Goal: Information Seeking & Learning: Learn about a topic

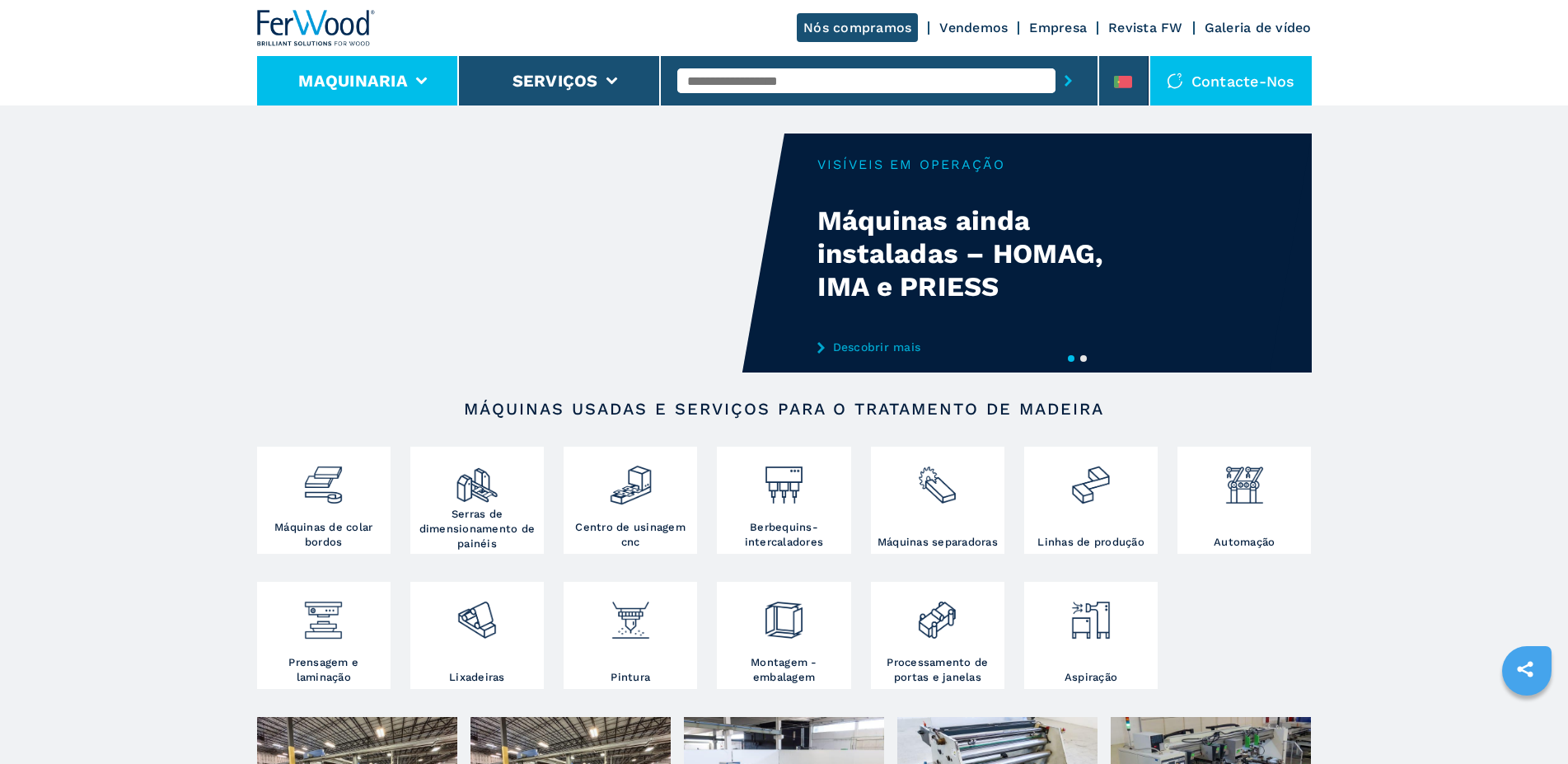
click at [414, 75] on li "Maquinaria" at bounding box center [358, 80] width 202 height 49
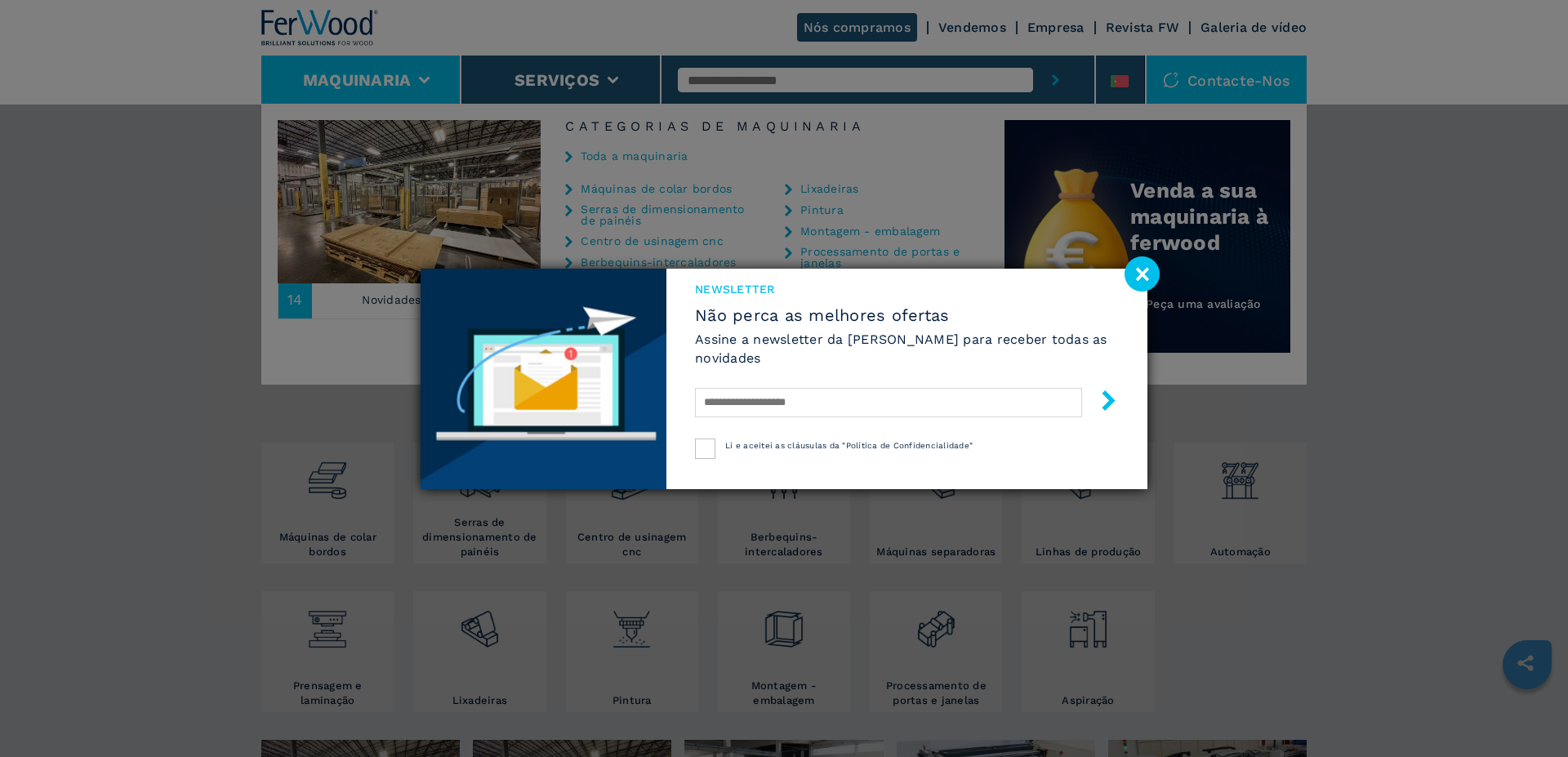
click at [1435, 390] on div "Newsletter Não perca as melhores ofertas Assine a newsletter da Ferwood para re…" at bounding box center [784, 378] width 1568 height 757
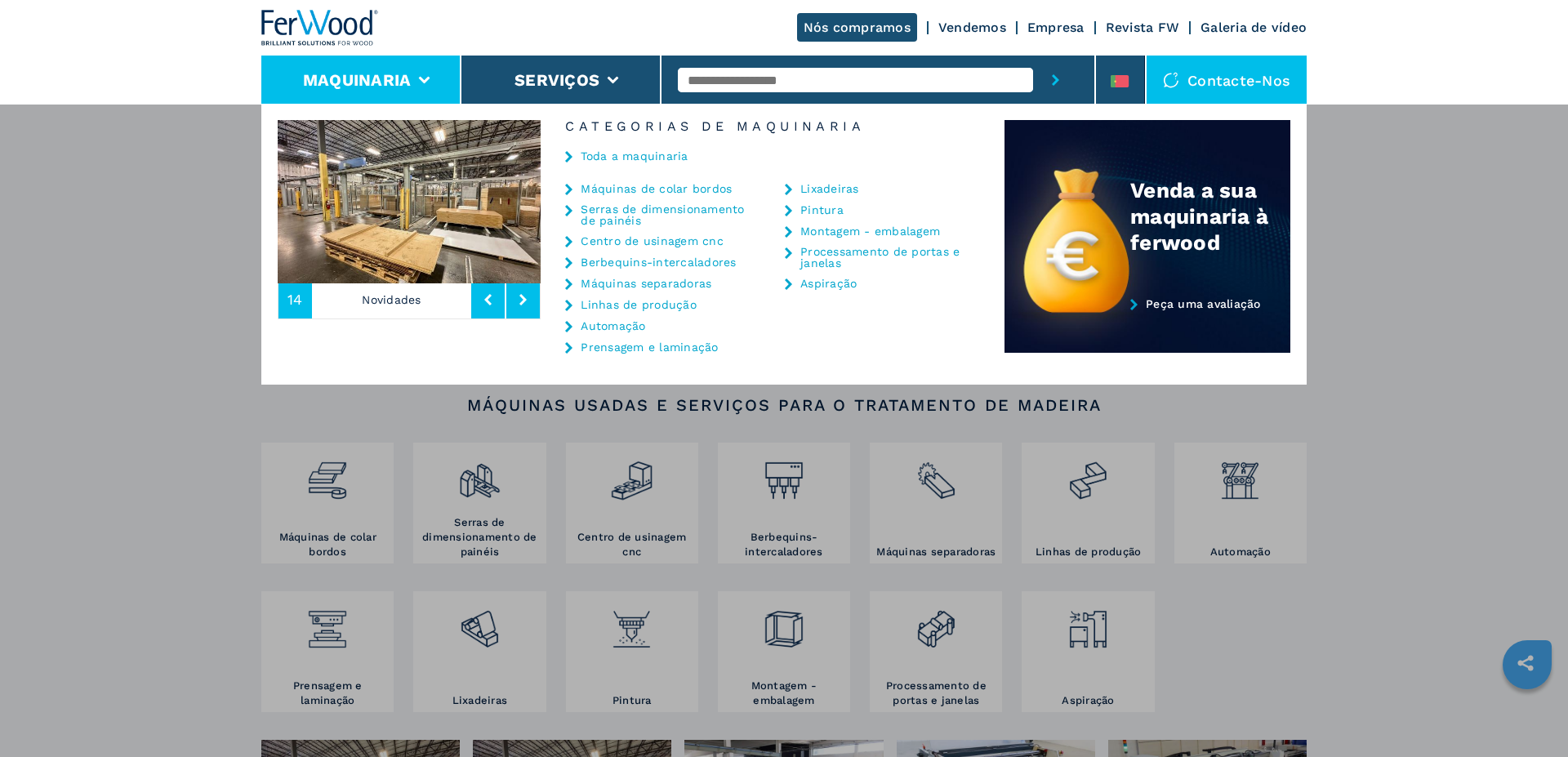
click at [664, 239] on link "Centro de usinagem cnc" at bounding box center [652, 241] width 143 height 11
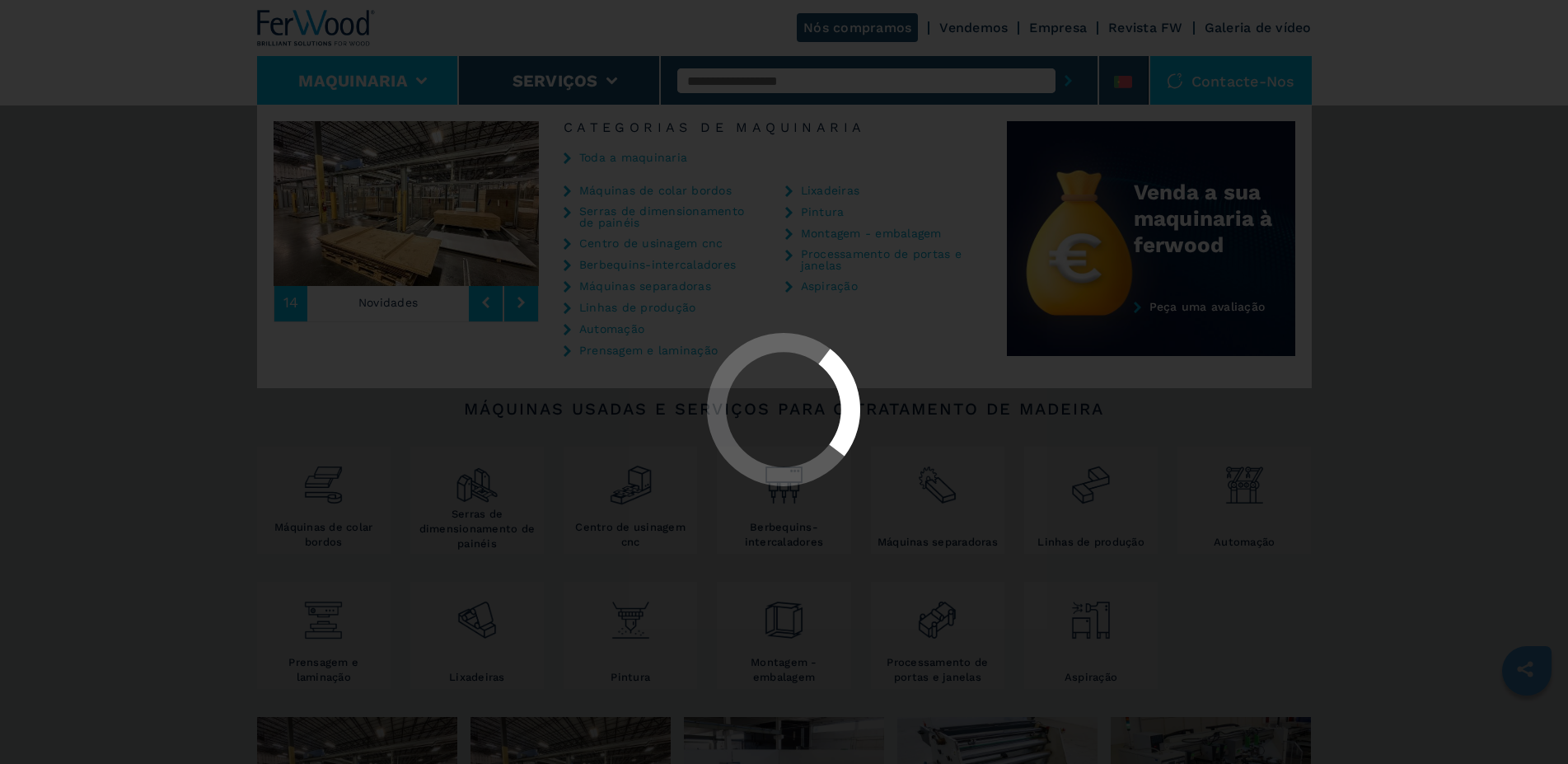
select select "**********"
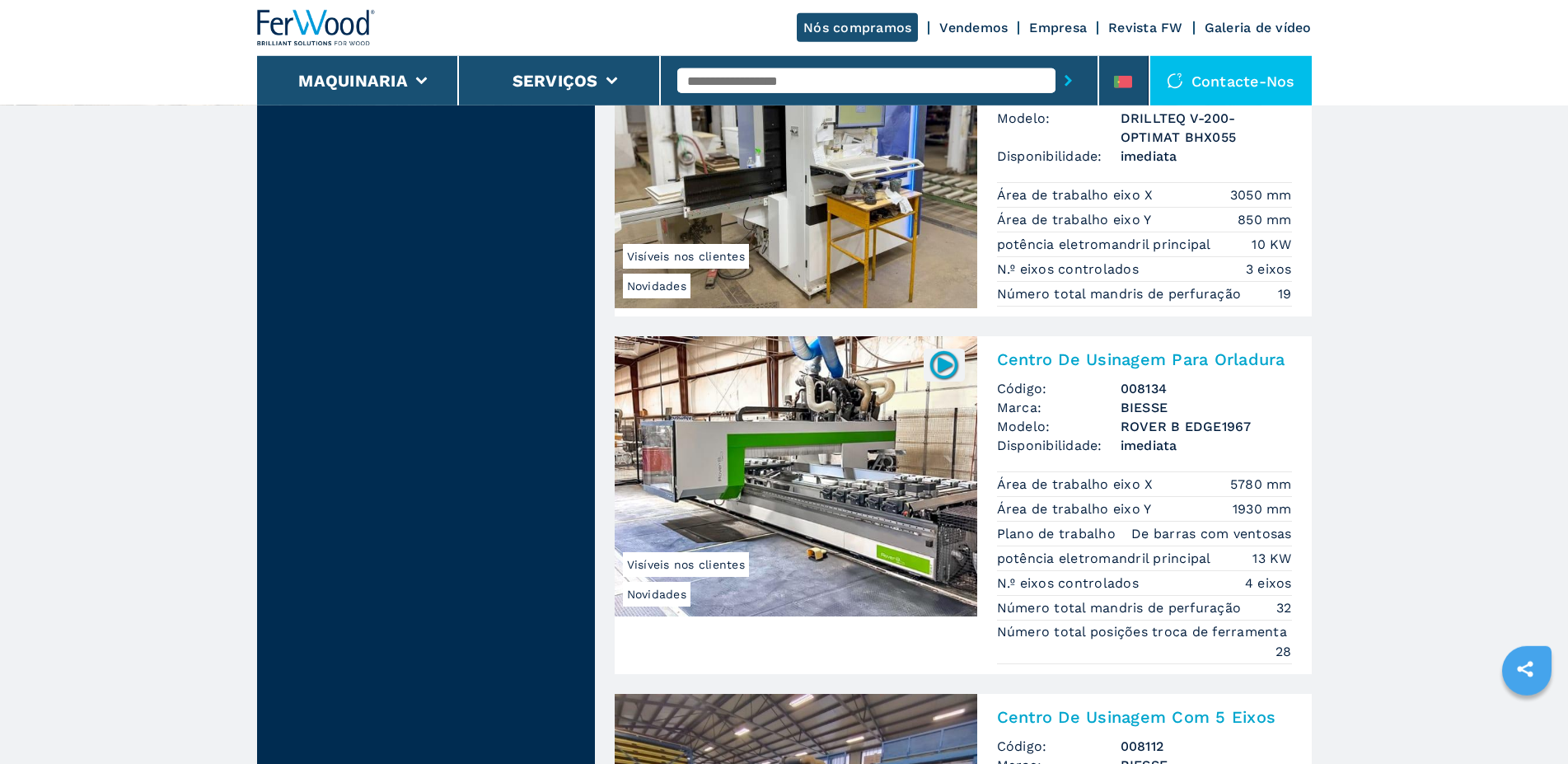
scroll to position [3614, 0]
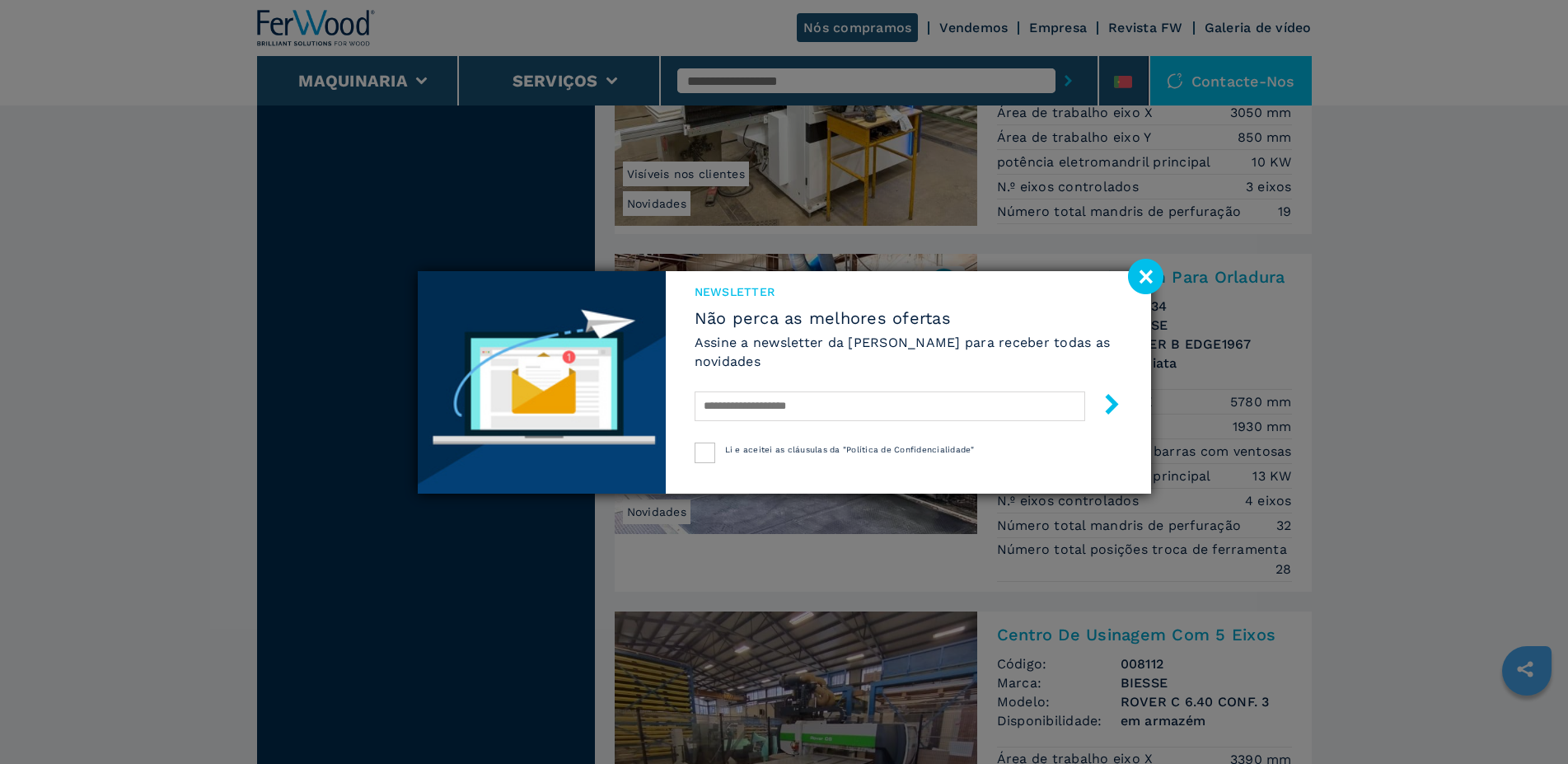
click at [1144, 273] on image at bounding box center [1146, 276] width 35 height 35
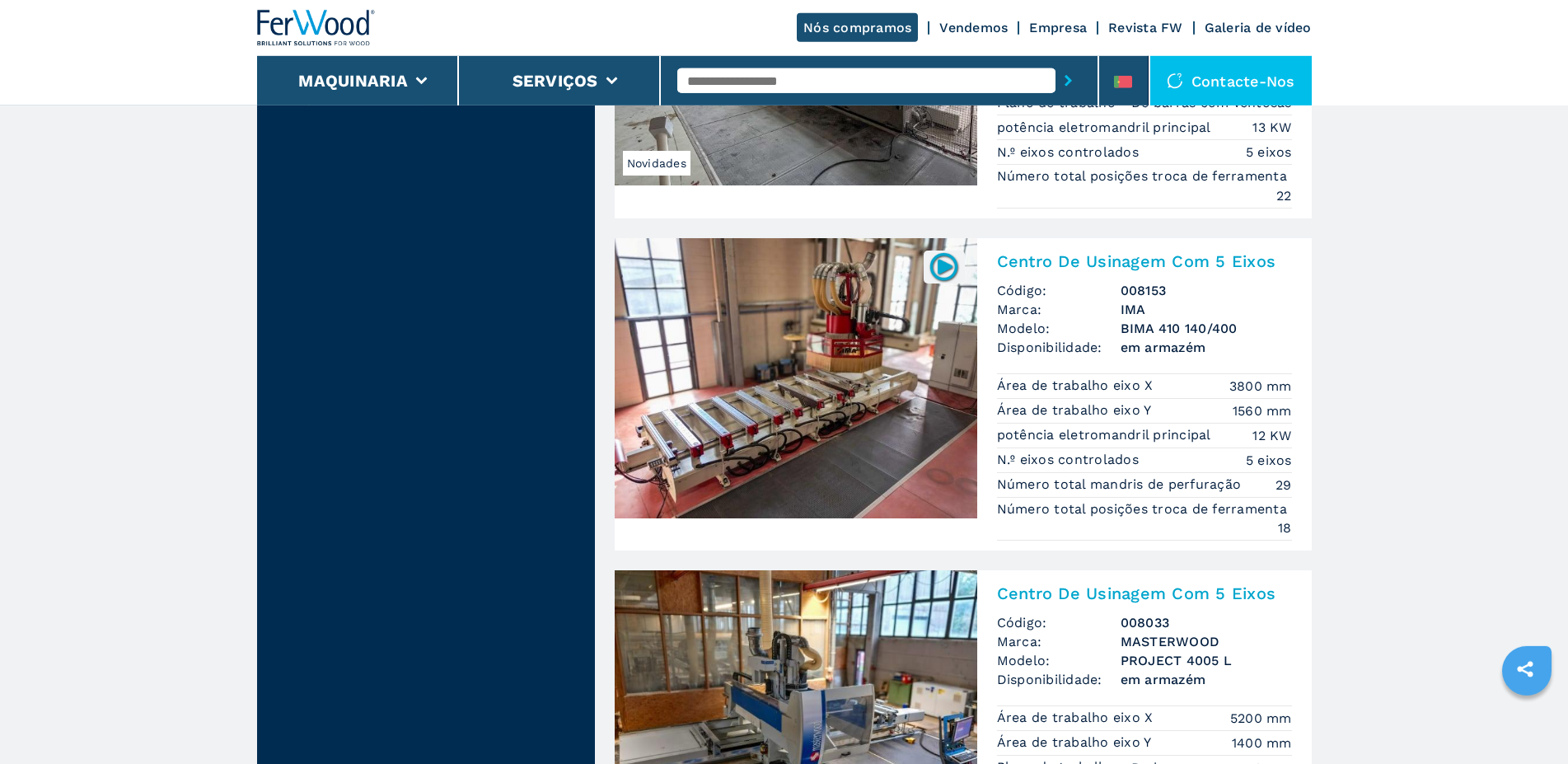
scroll to position [1681, 0]
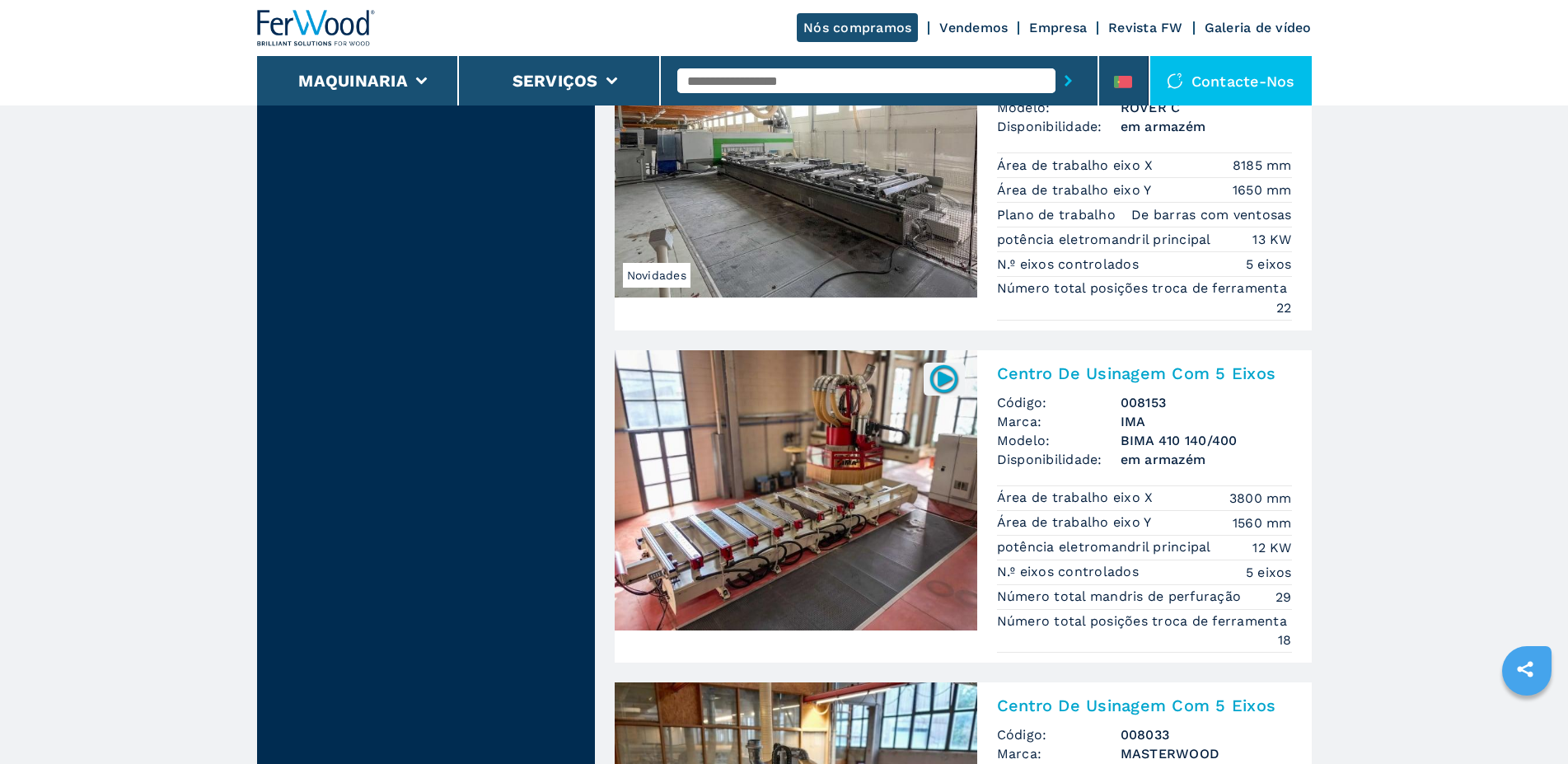
click at [720, 84] on input "text" at bounding box center [867, 81] width 378 height 25
type input "*****"
click at [1056, 62] on button "submit-button" at bounding box center [1069, 81] width 26 height 38
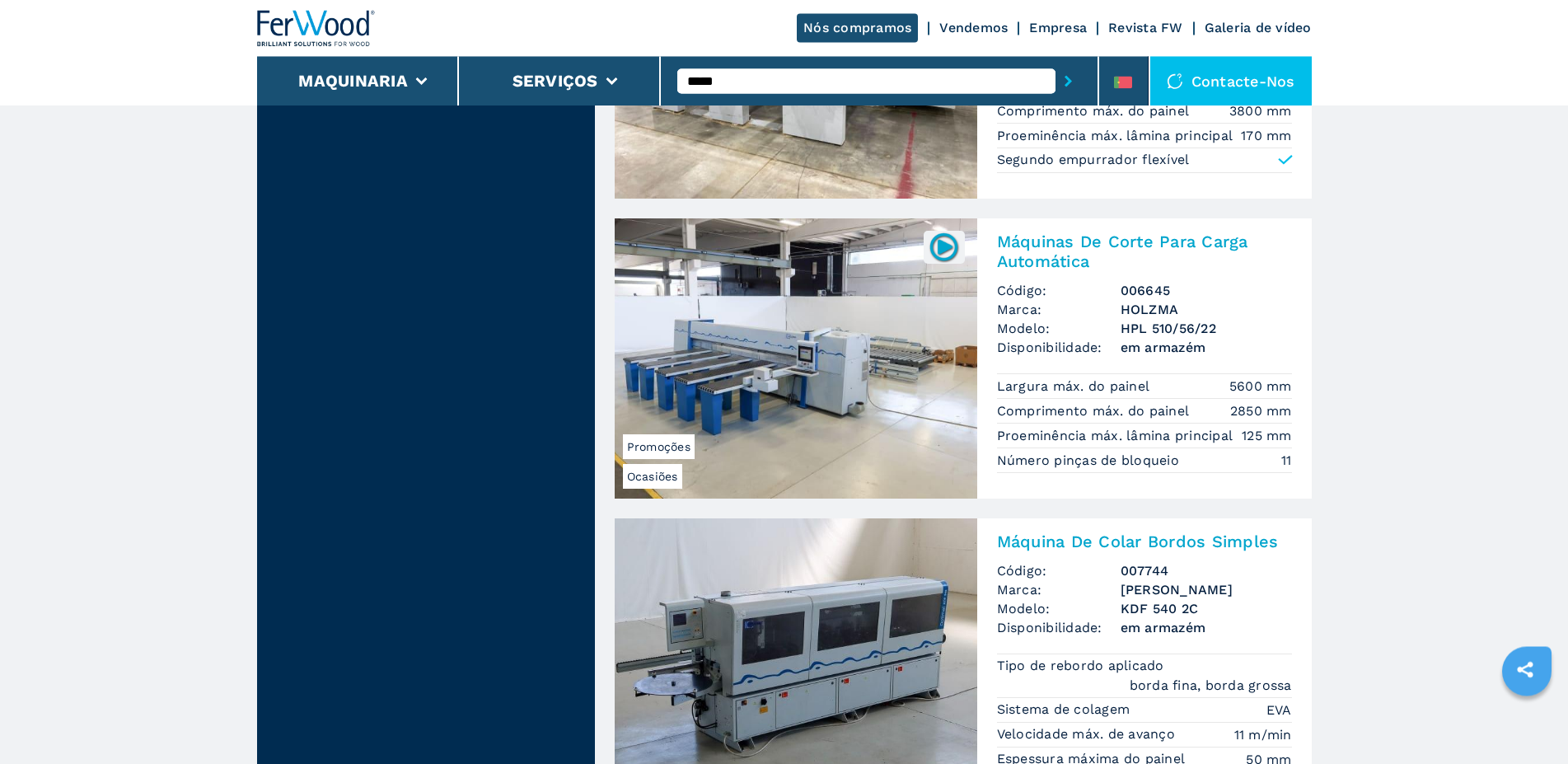
scroll to position [3699, 0]
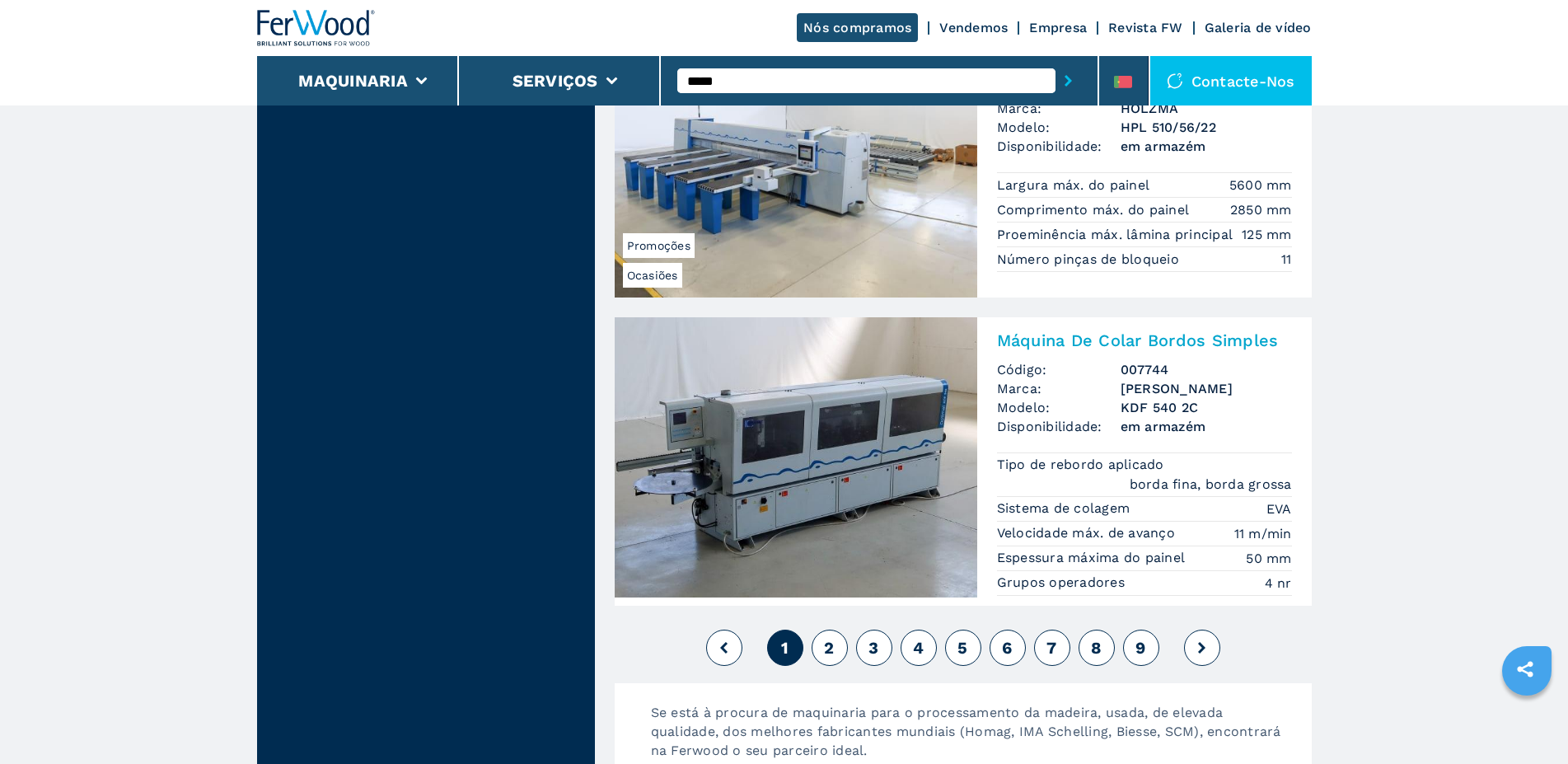
click at [827, 646] on span "2" at bounding box center [829, 647] width 10 height 19
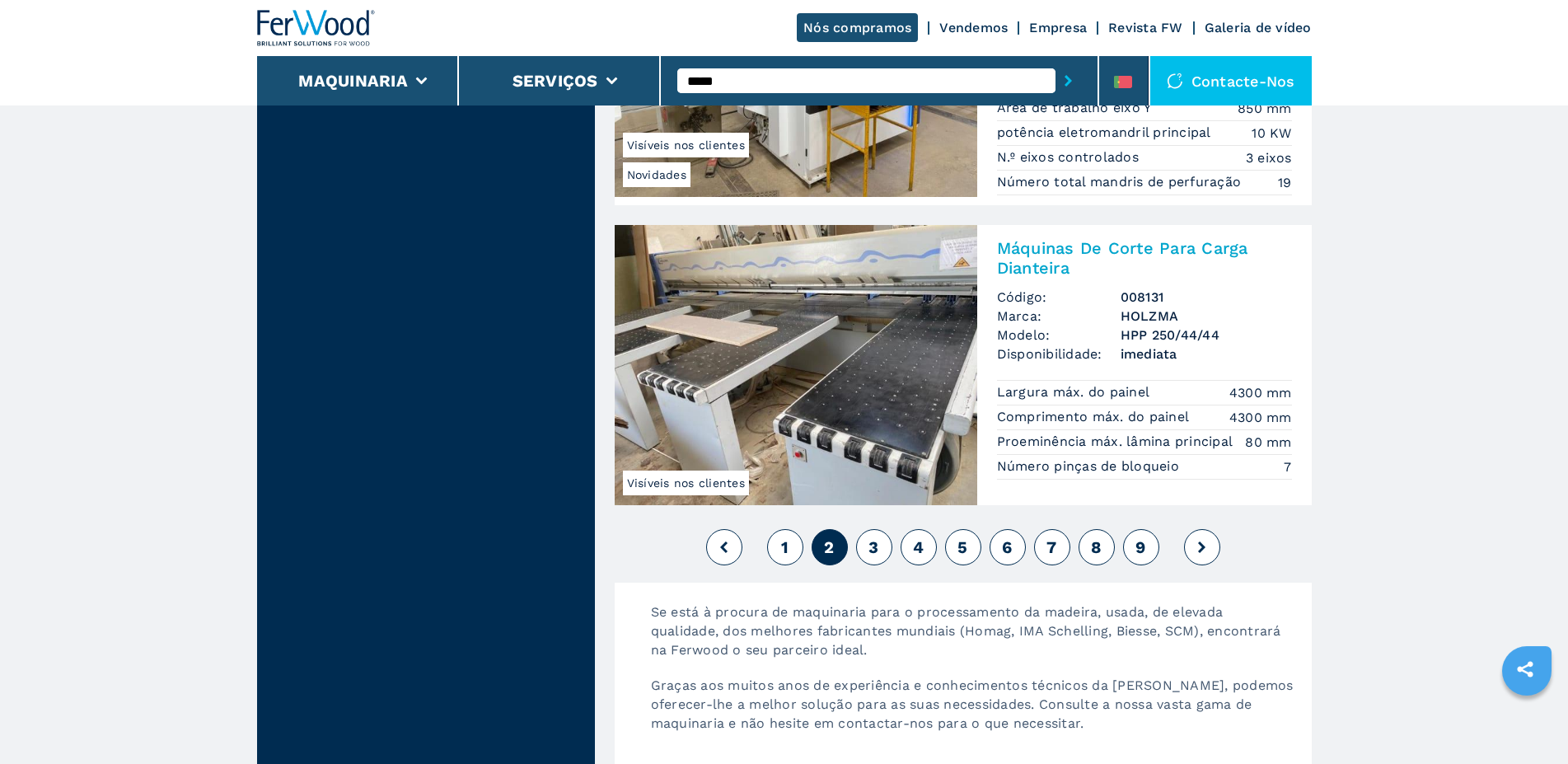
scroll to position [4064, 0]
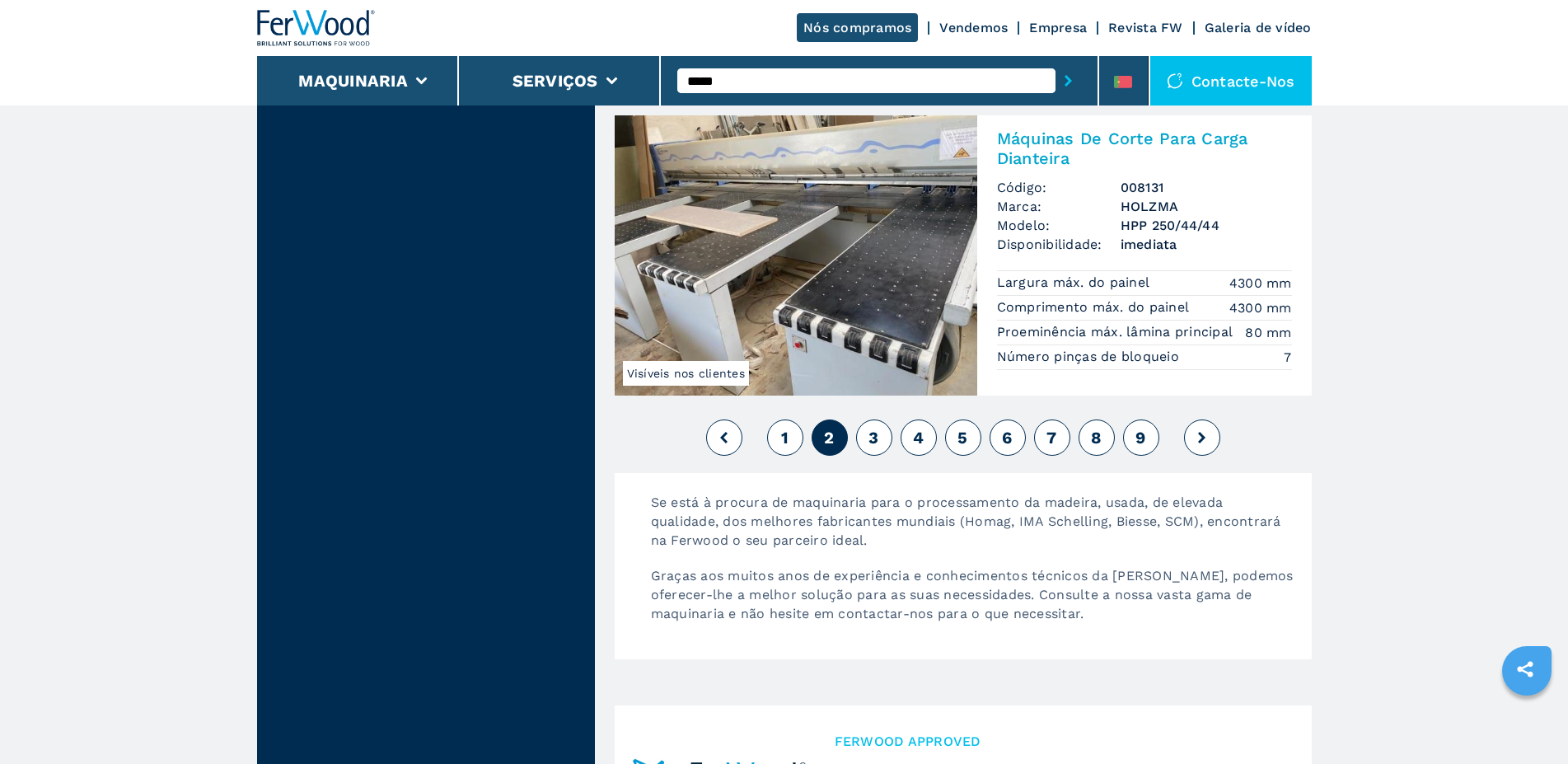
click at [878, 442] on span "3" at bounding box center [873, 437] width 10 height 19
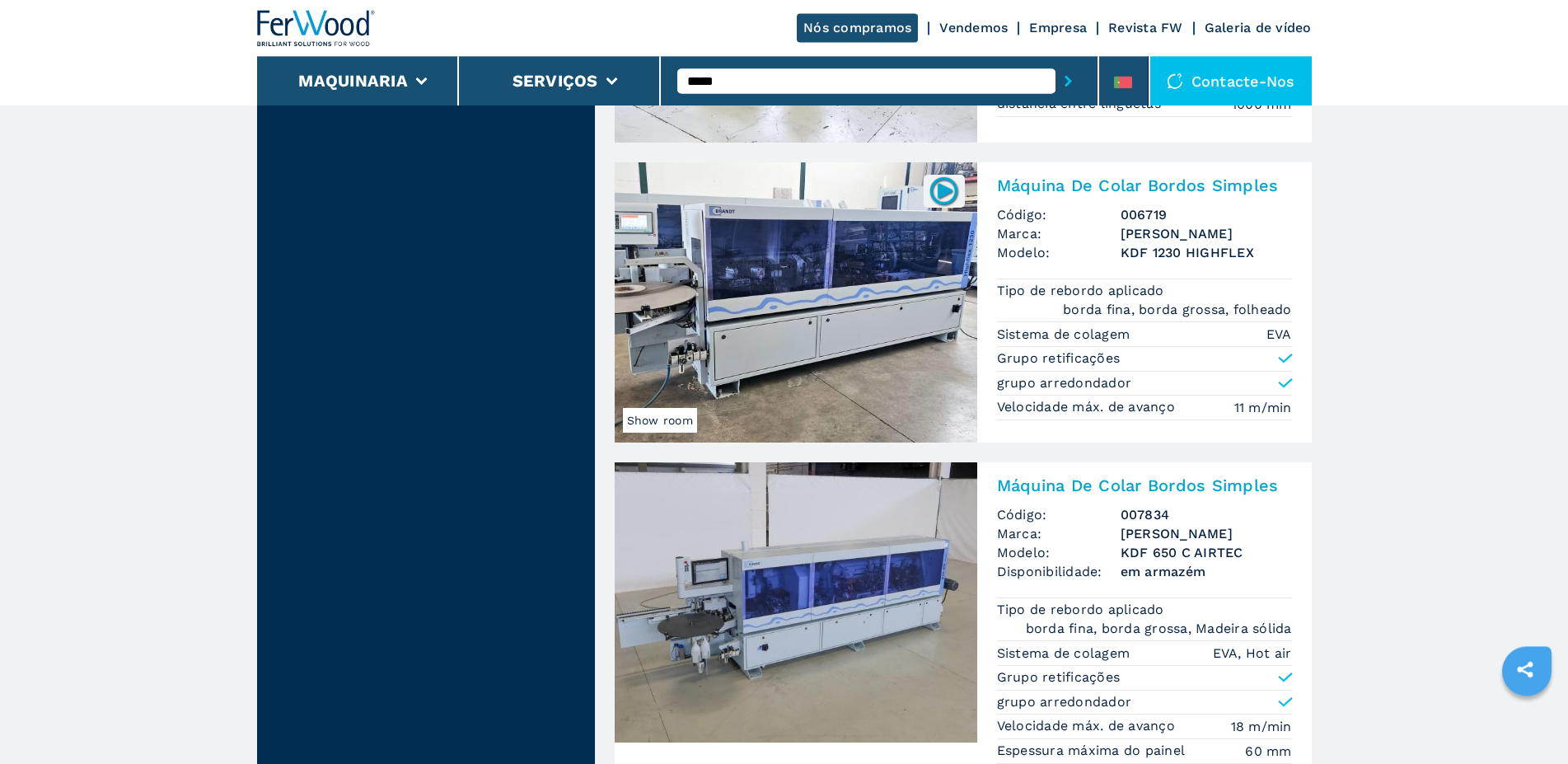
scroll to position [3110, 0]
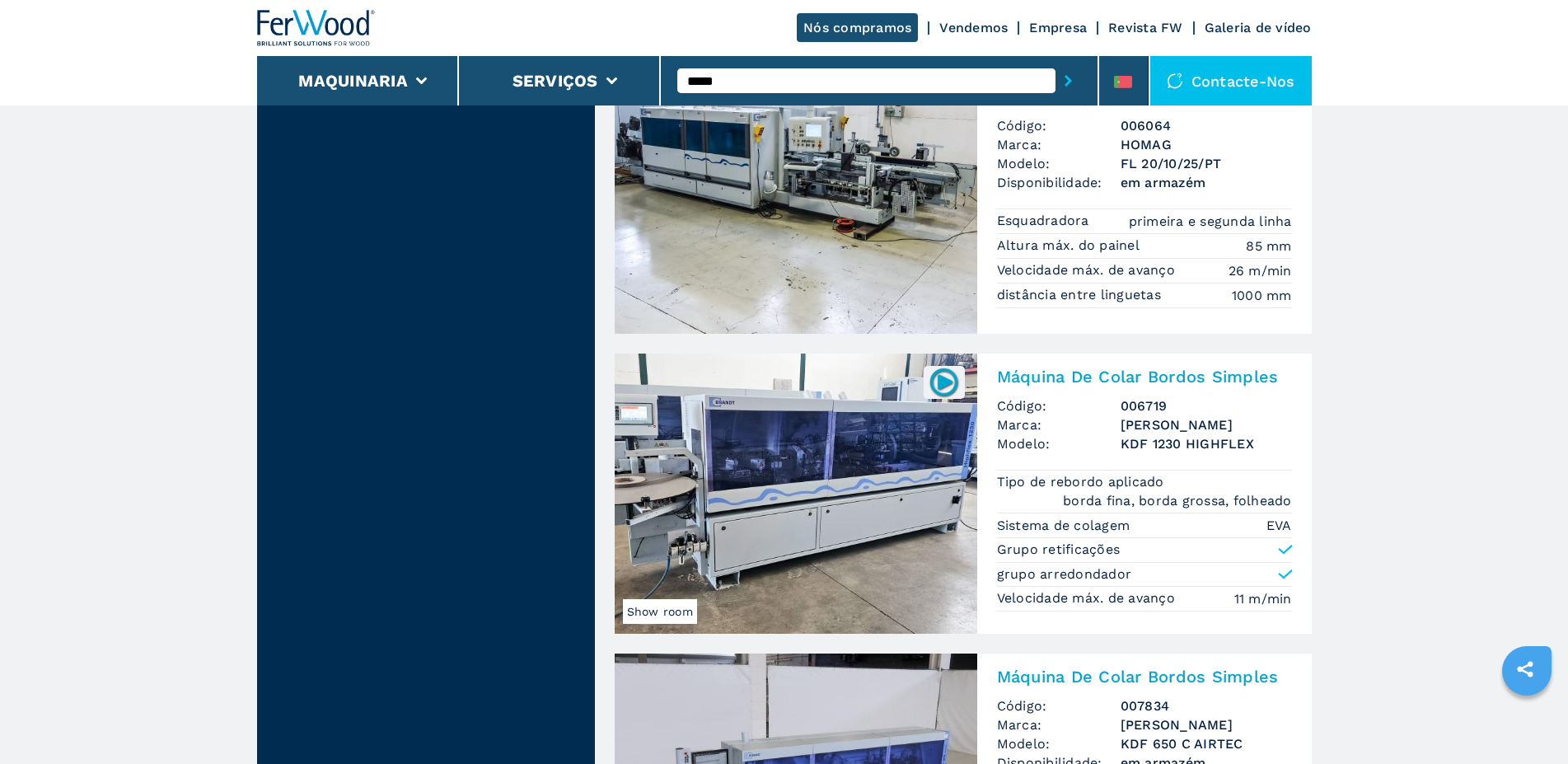
click at [738, 82] on input "*****" at bounding box center [867, 81] width 378 height 25
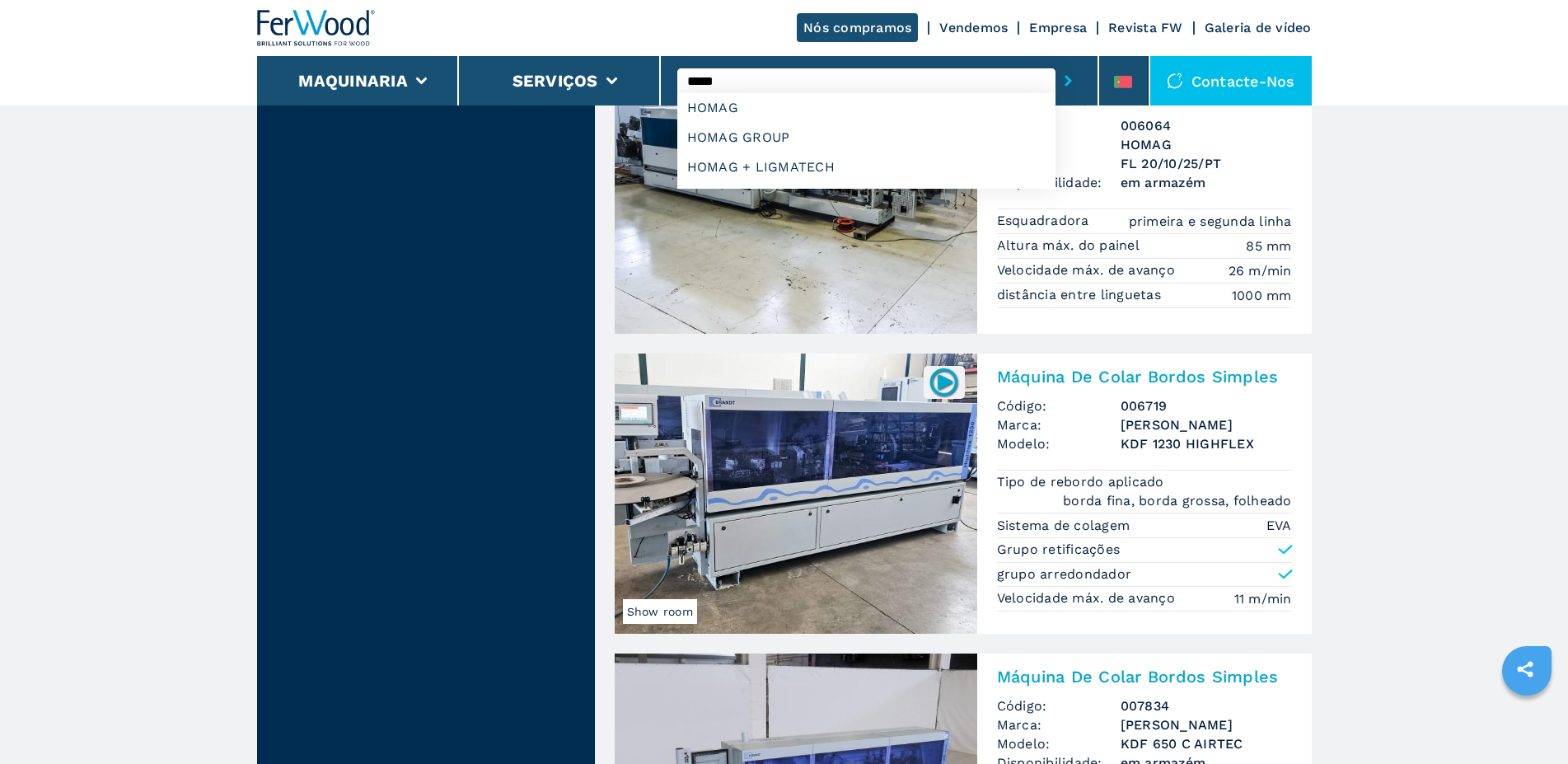
click at [747, 85] on input "*****" at bounding box center [867, 81] width 378 height 25
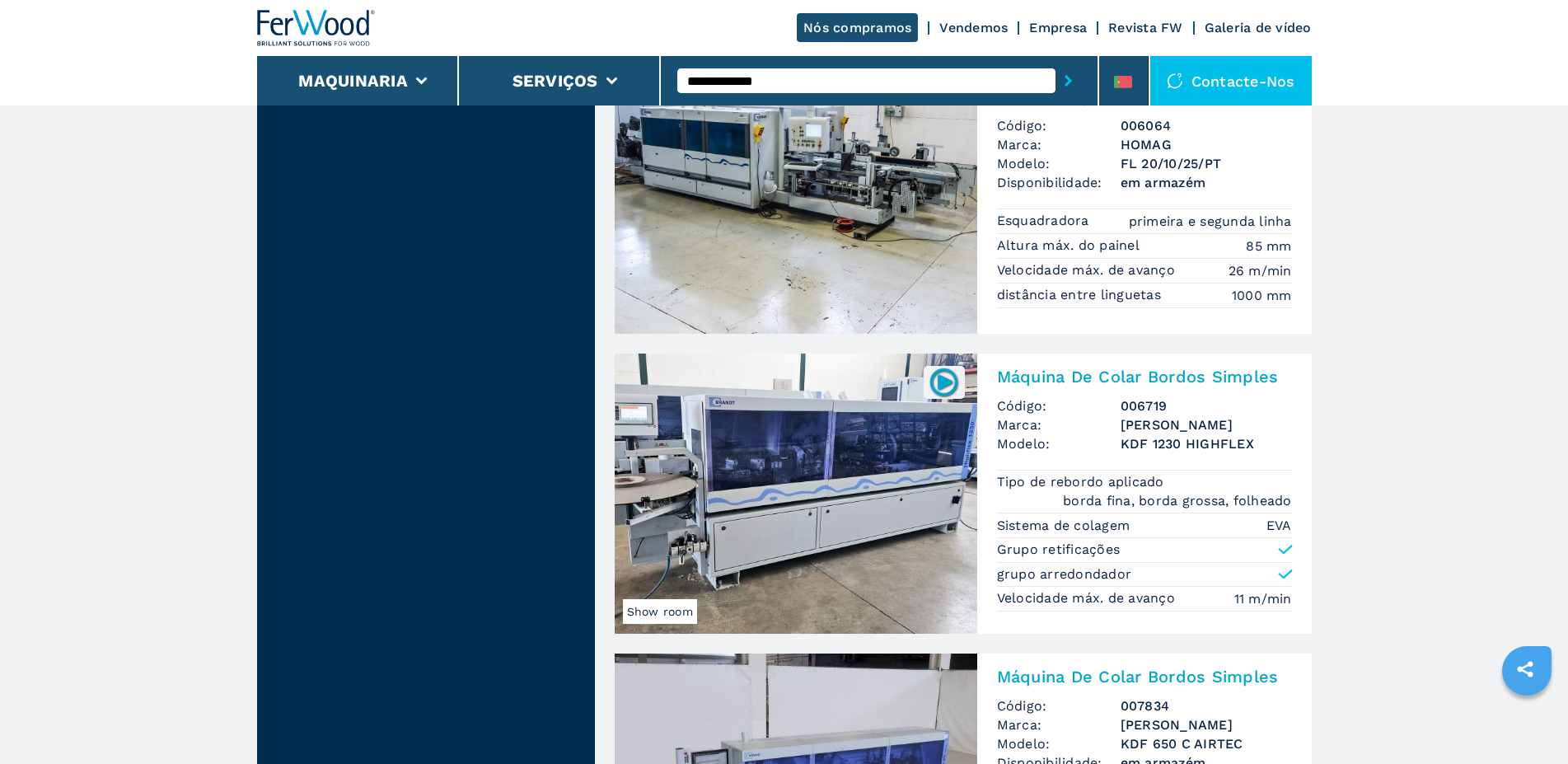
type input "**********"
click at [1056, 62] on button "submit-button" at bounding box center [1069, 81] width 26 height 38
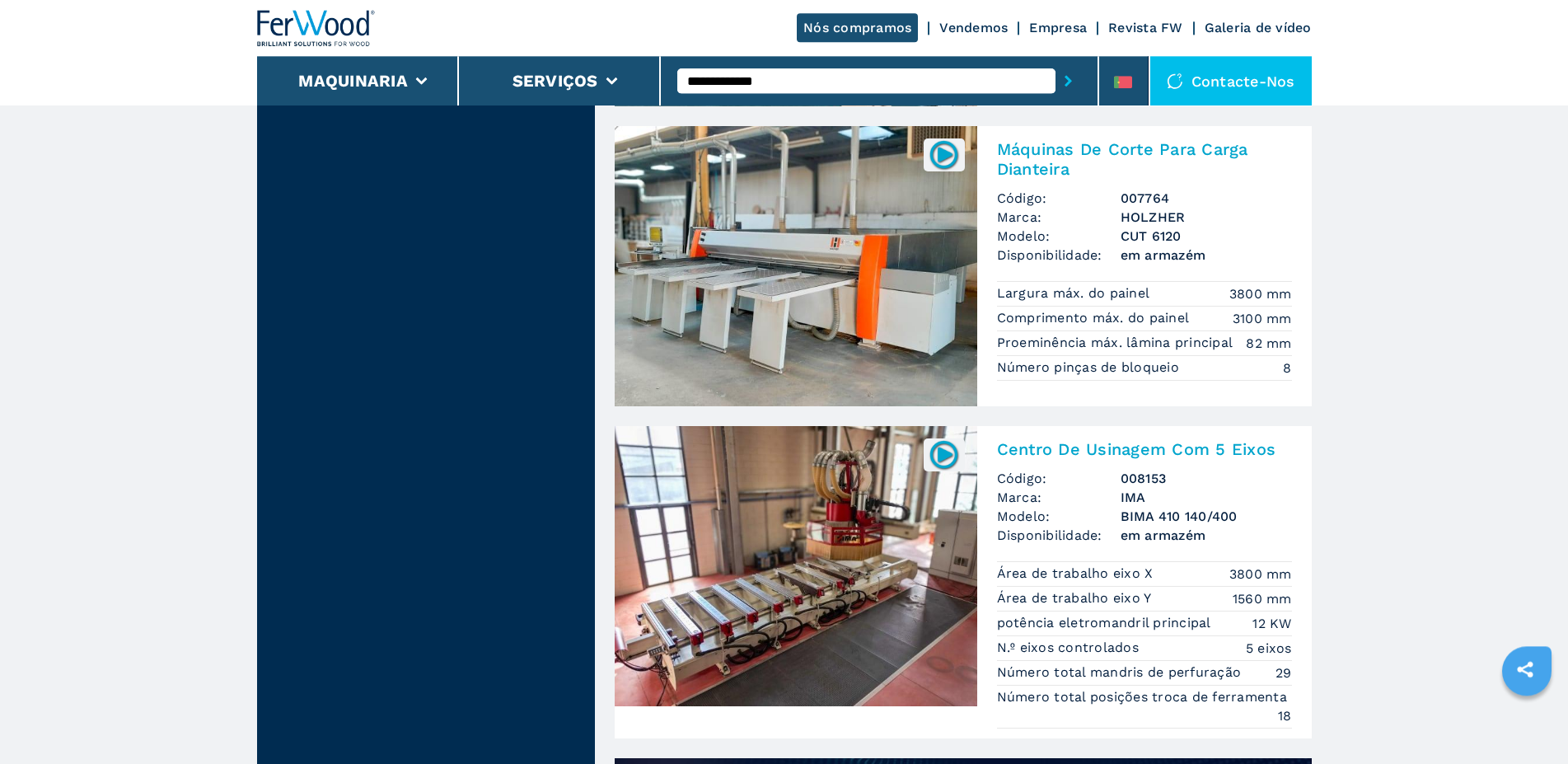
scroll to position [589, 0]
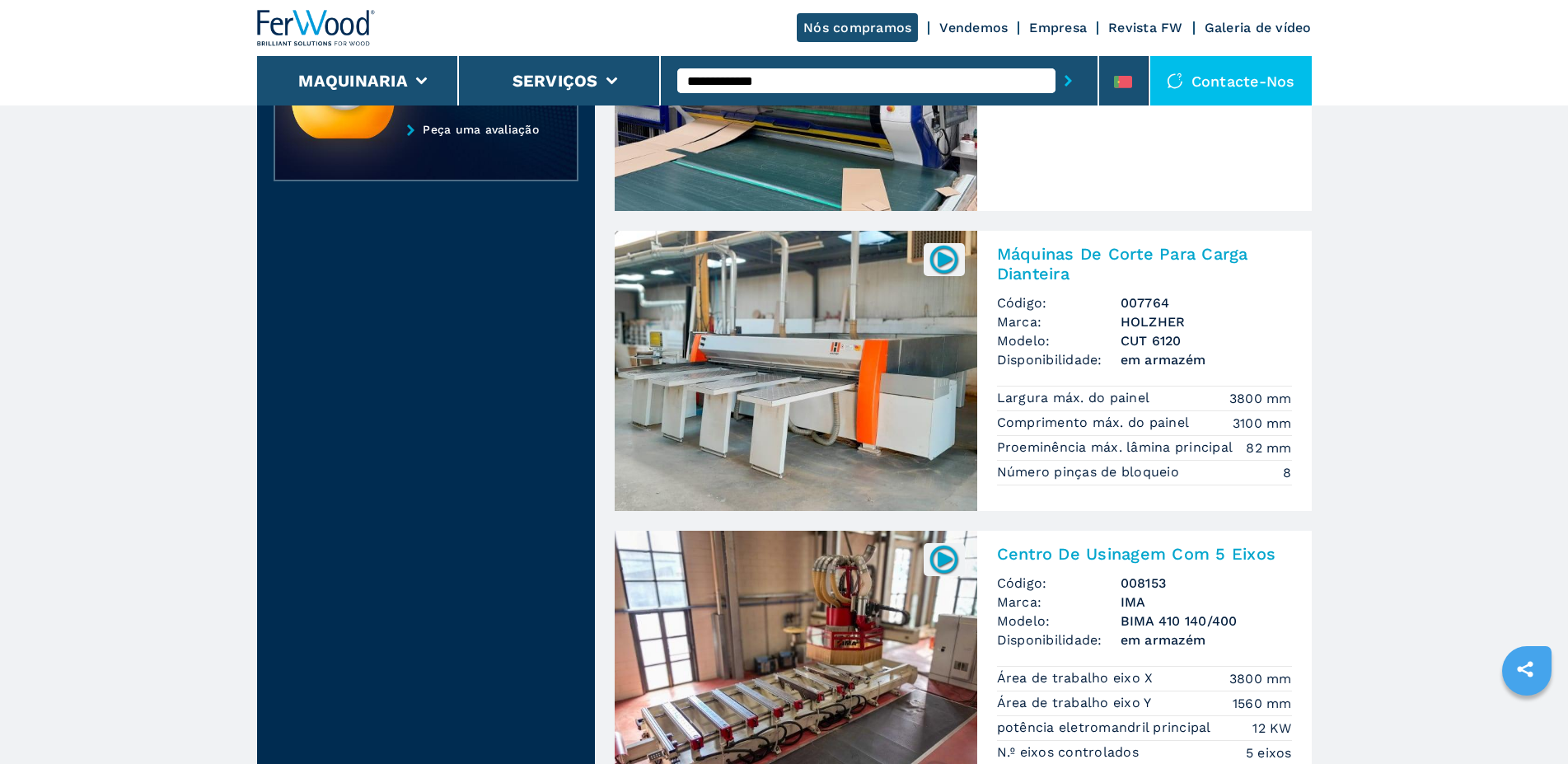
click at [1030, 253] on h2 "Máquinas De Corte Para Carga Dianteira" at bounding box center [1144, 263] width 295 height 40
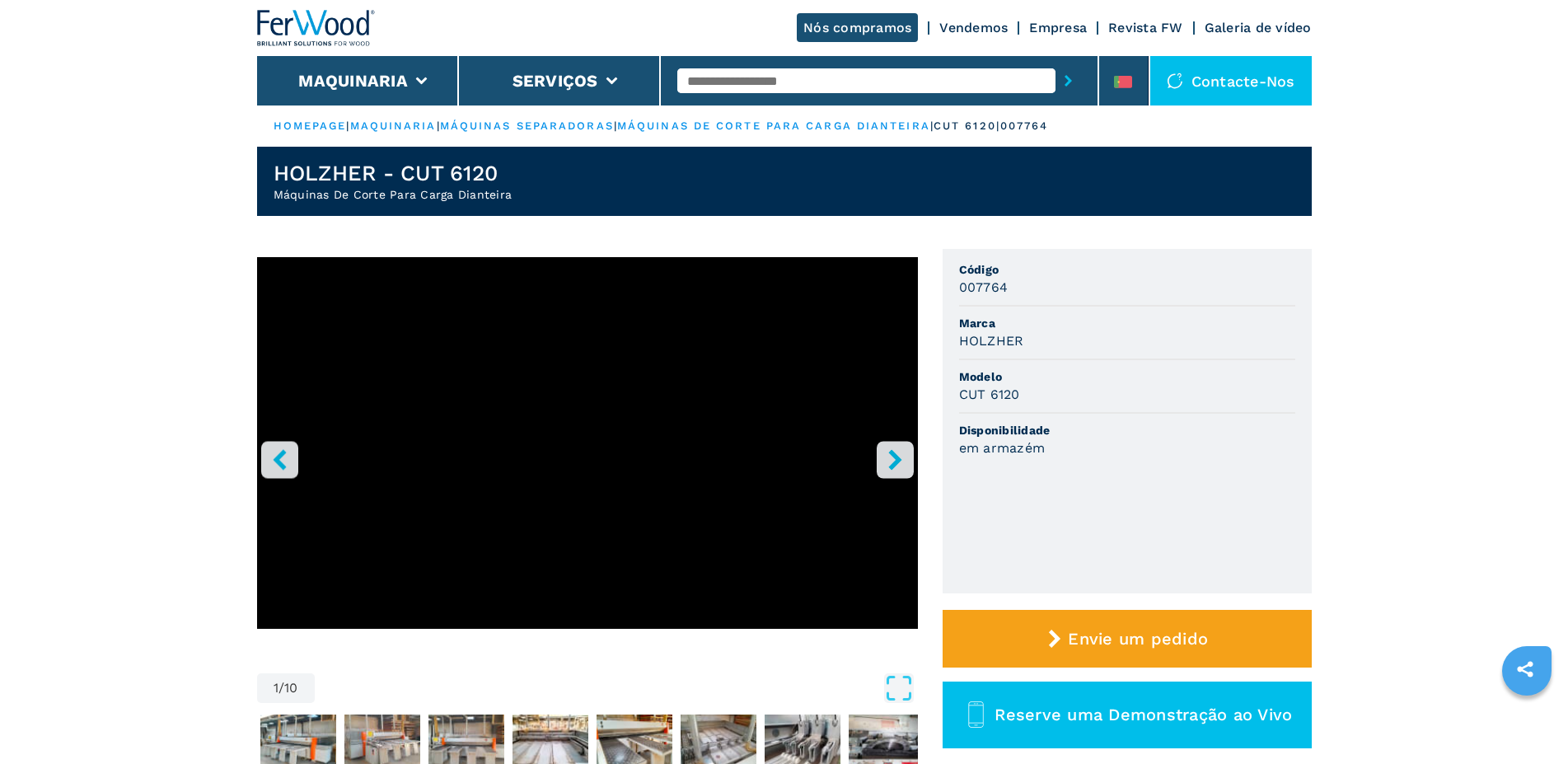
click at [893, 465] on icon "right-button" at bounding box center [895, 459] width 13 height 20
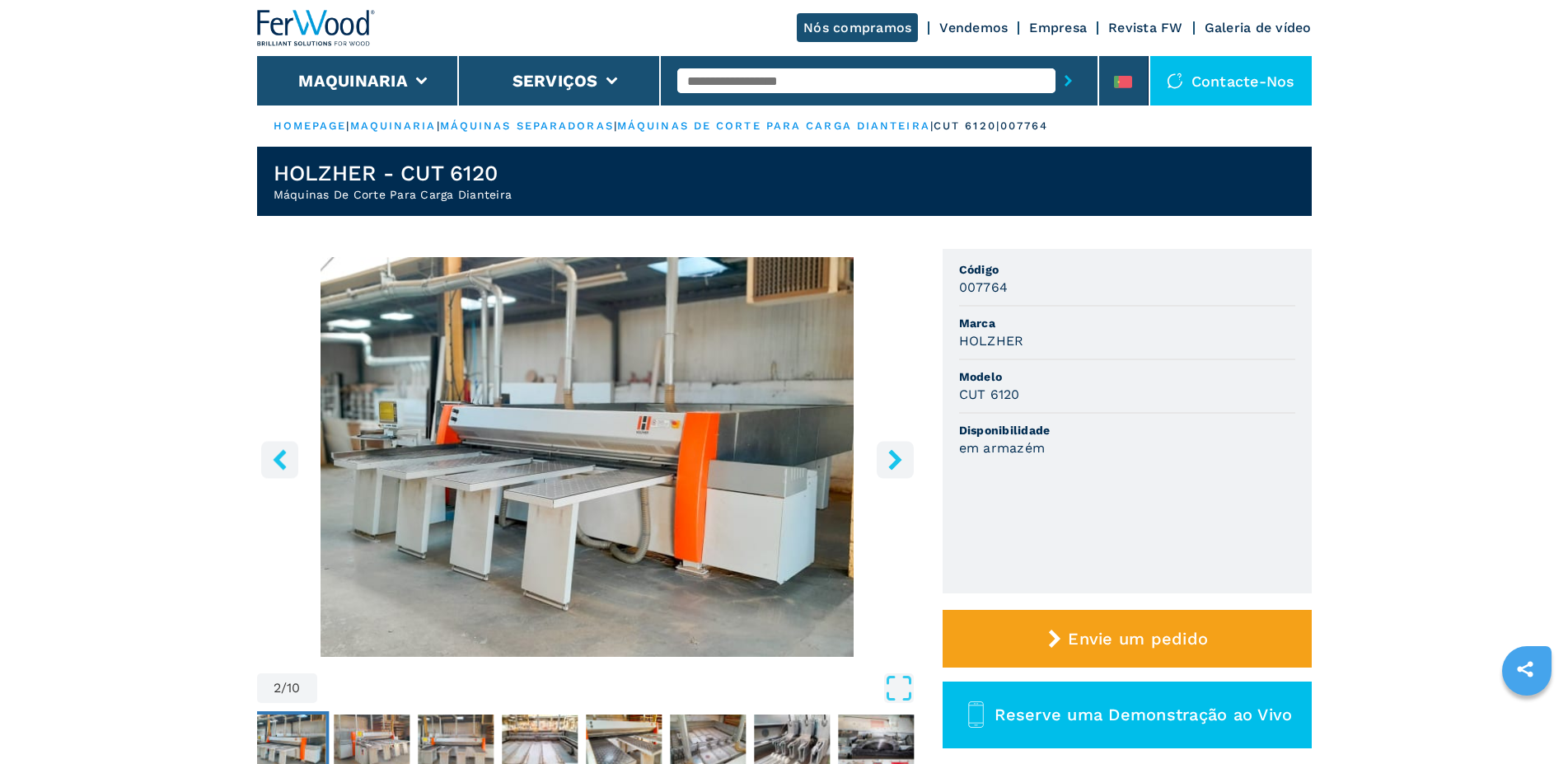
click at [893, 465] on icon "right-button" at bounding box center [895, 459] width 13 height 20
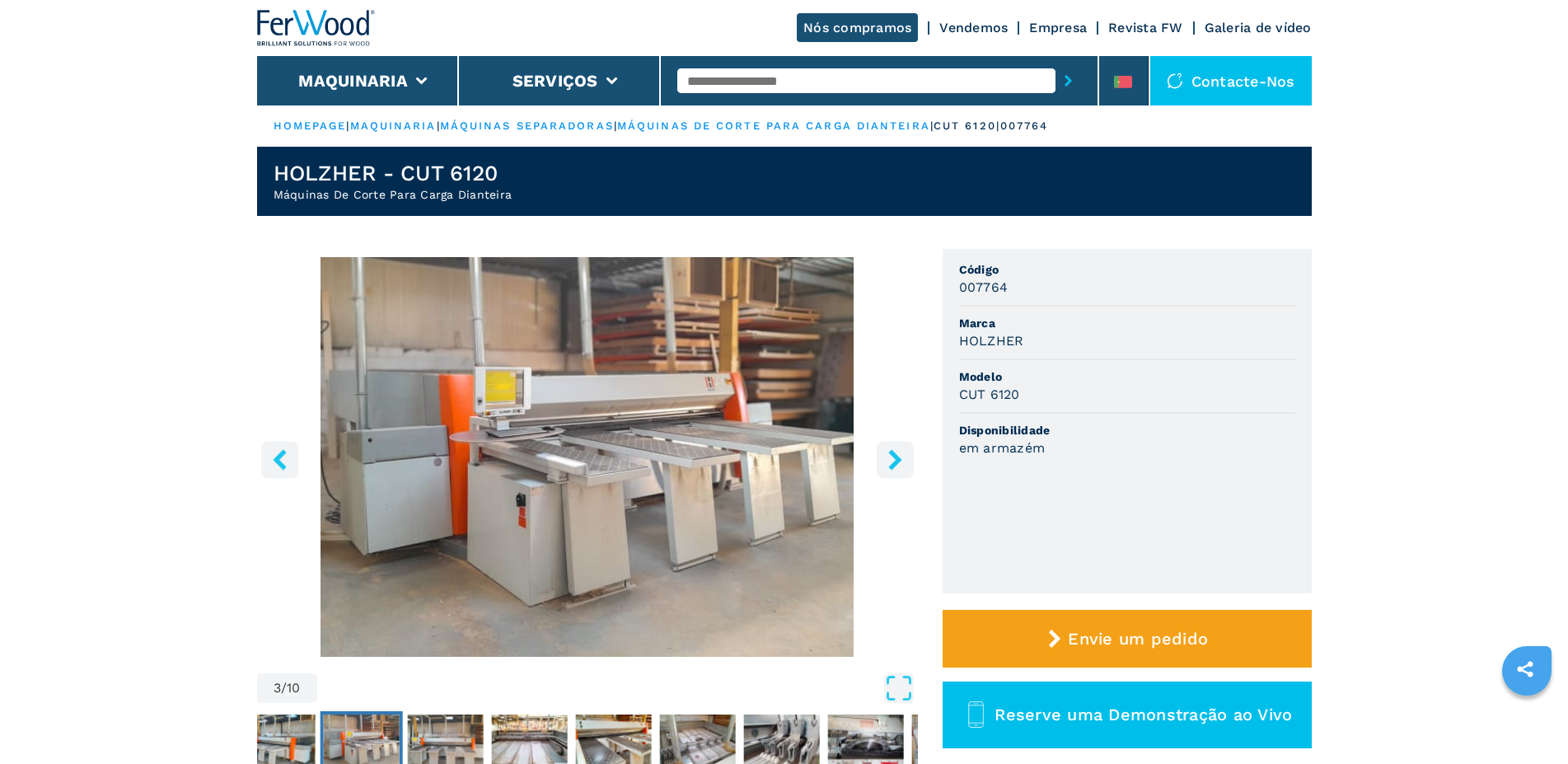
click at [893, 465] on icon "right-button" at bounding box center [895, 459] width 13 height 20
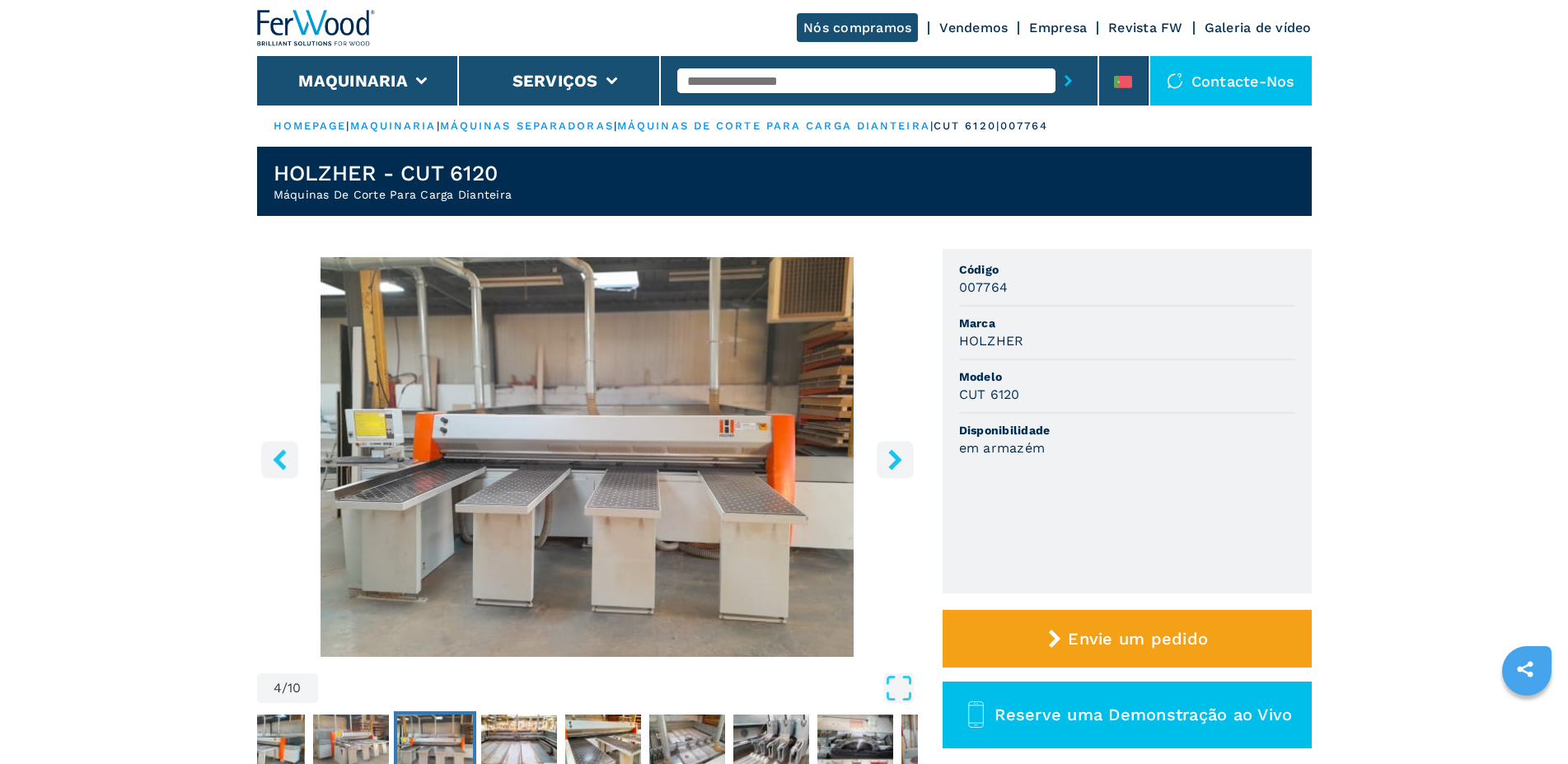
click at [893, 465] on icon "right-button" at bounding box center [895, 459] width 13 height 20
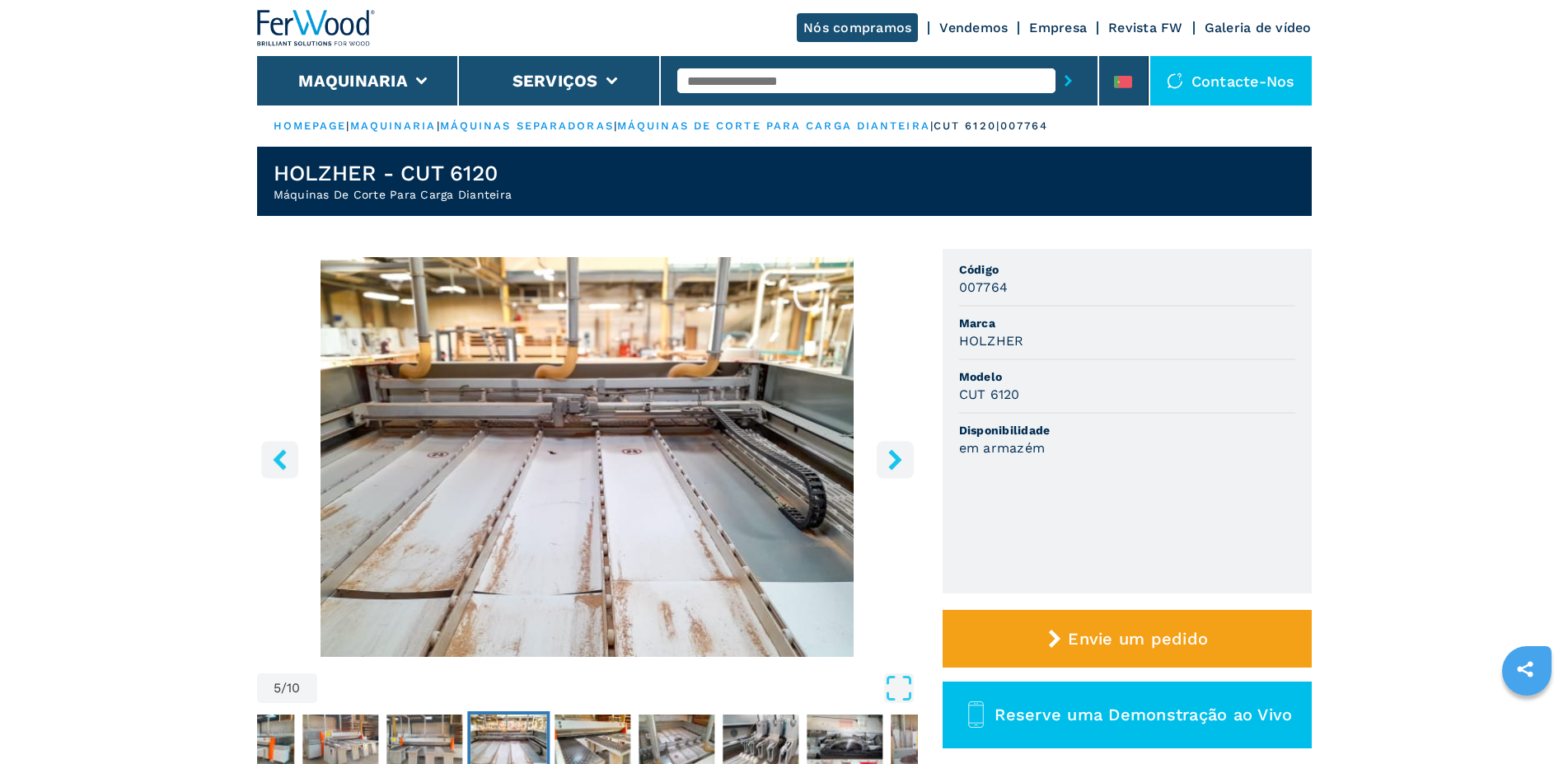
click at [893, 465] on icon "right-button" at bounding box center [895, 459] width 13 height 20
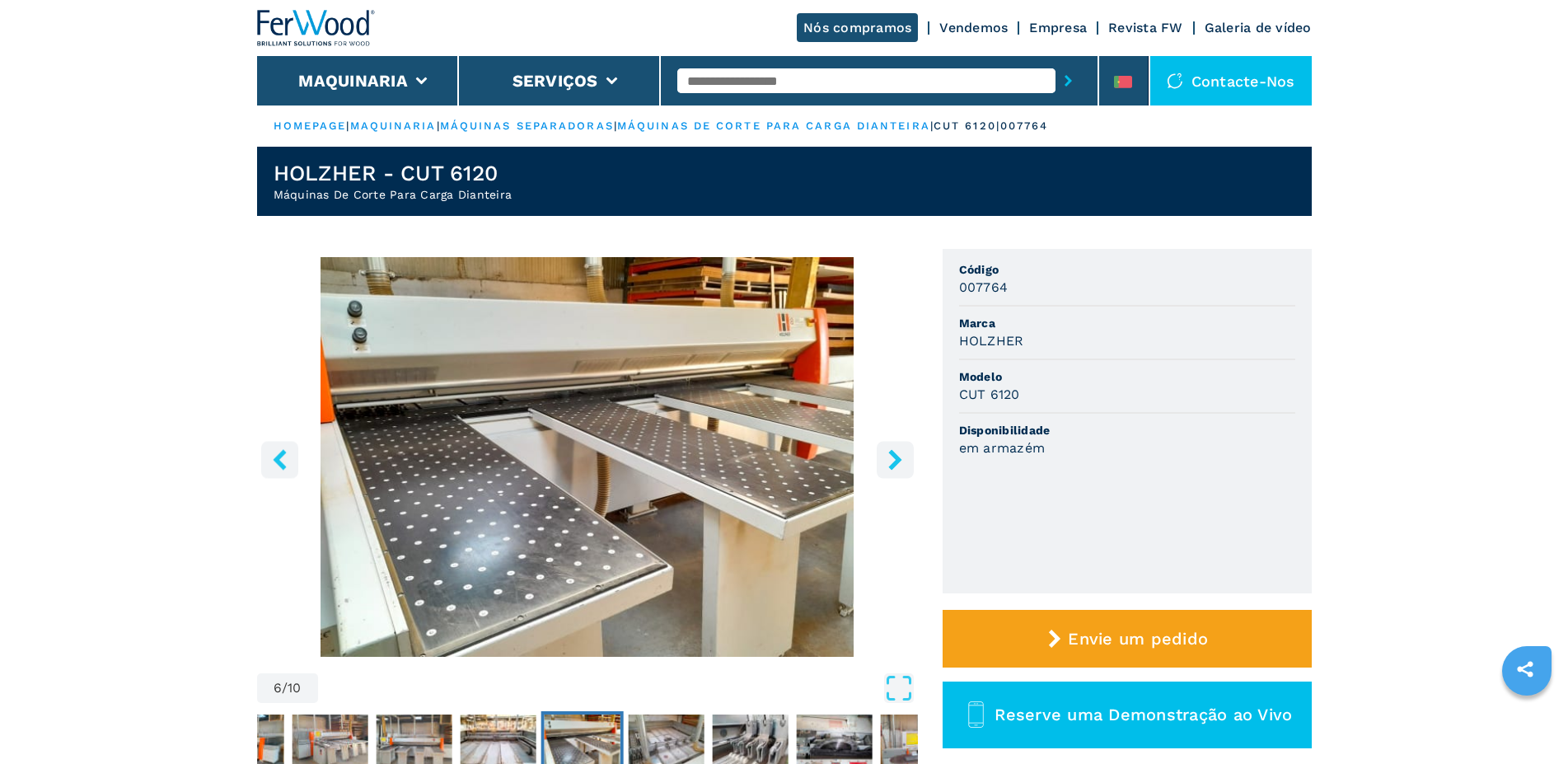
click at [893, 465] on icon "right-button" at bounding box center [895, 459] width 13 height 20
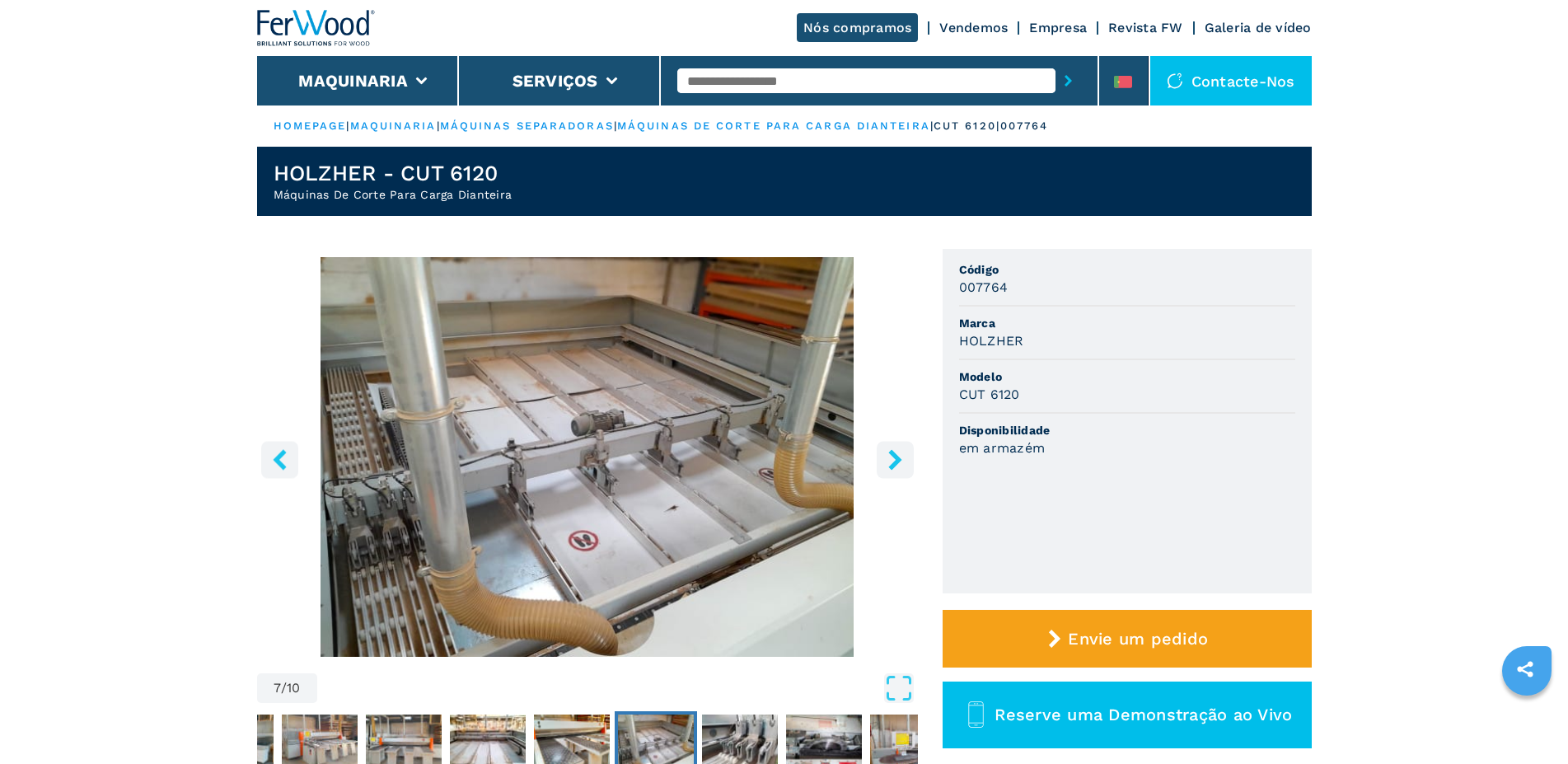
click at [893, 465] on icon "right-button" at bounding box center [895, 459] width 13 height 20
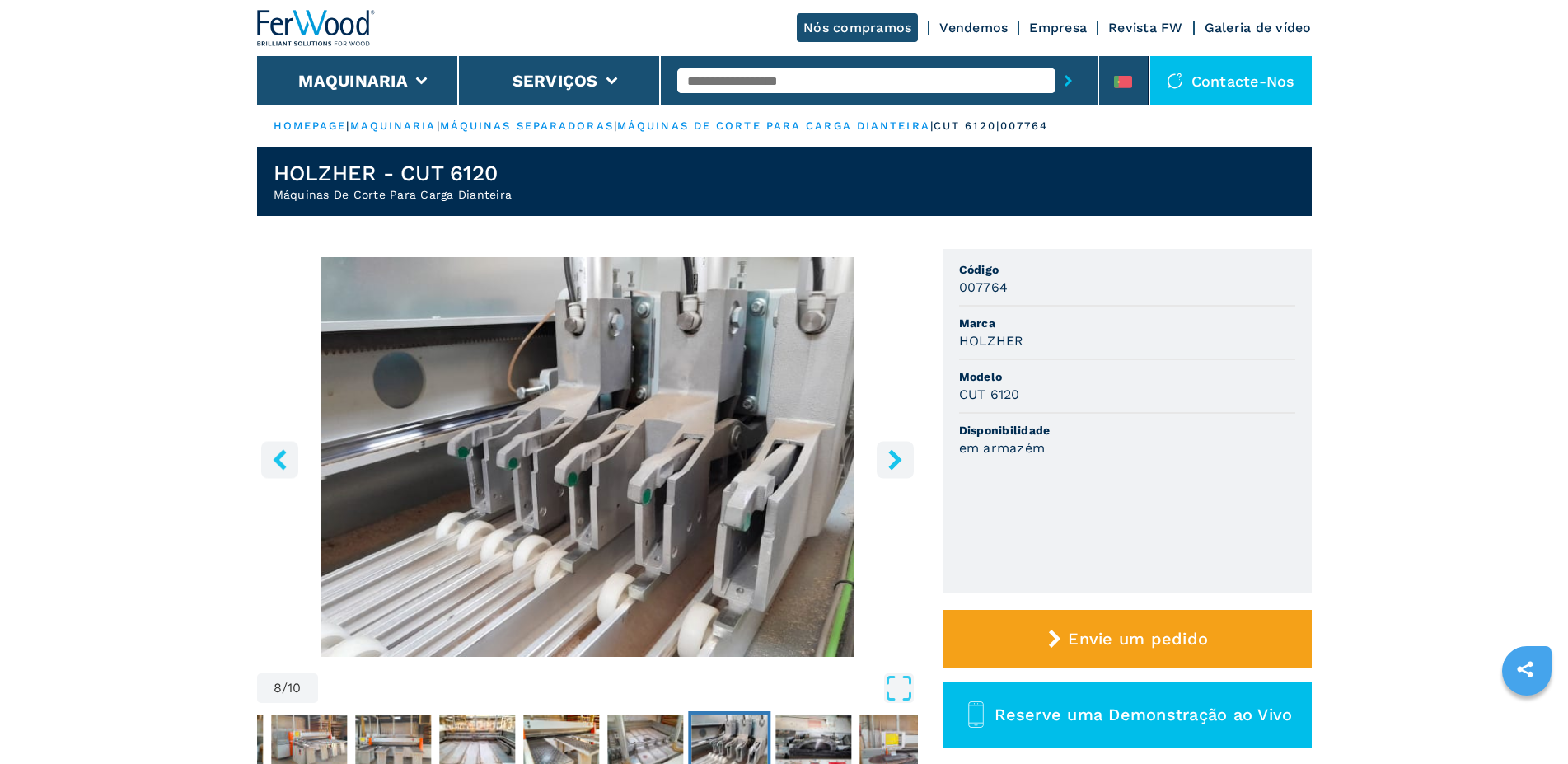
click at [893, 465] on icon "right-button" at bounding box center [895, 459] width 13 height 20
